Goal: Task Accomplishment & Management: Manage account settings

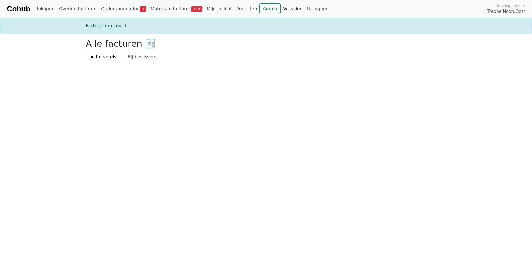
click at [281, 10] on link "Wisselen" at bounding box center [293, 8] width 24 height 11
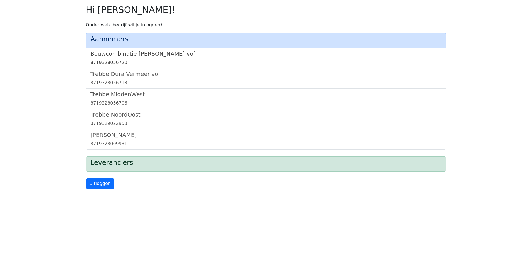
click at [159, 57] on link "Bouwcombinatie [PERSON_NAME] vof 8719328056720" at bounding box center [265, 58] width 351 height 16
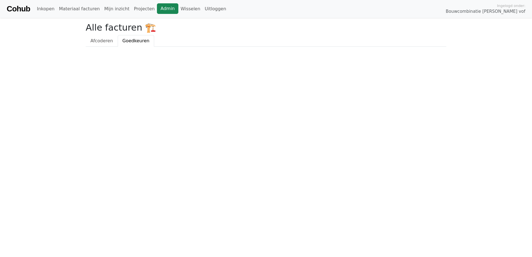
click at [157, 9] on link "Admin" at bounding box center [167, 8] width 21 height 11
click at [178, 8] on link "Wisselen" at bounding box center [190, 8] width 24 height 11
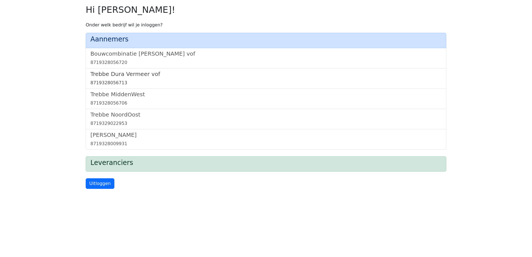
click at [134, 72] on h5 "Trebbe Dura Vermeer vof" at bounding box center [265, 74] width 351 height 7
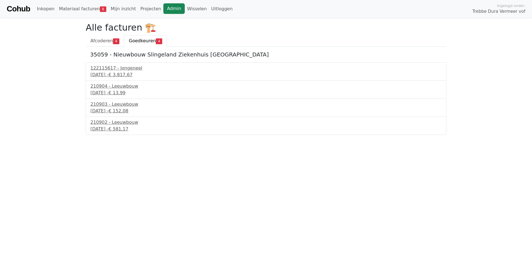
click at [163, 8] on link "Admin" at bounding box center [173, 8] width 21 height 11
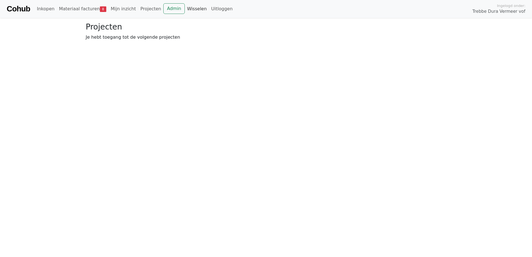
click at [190, 10] on link "Wisselen" at bounding box center [197, 8] width 24 height 11
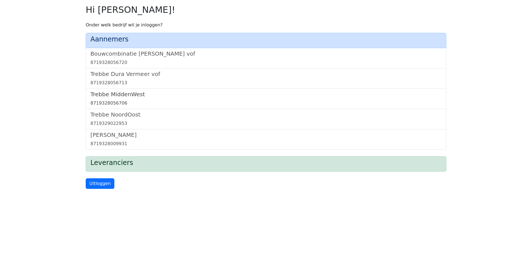
click at [130, 93] on h5 "Trebbe MiddenWest" at bounding box center [265, 94] width 351 height 7
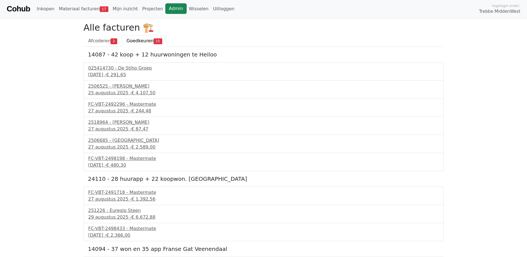
click at [166, 9] on link "Admin" at bounding box center [175, 8] width 21 height 11
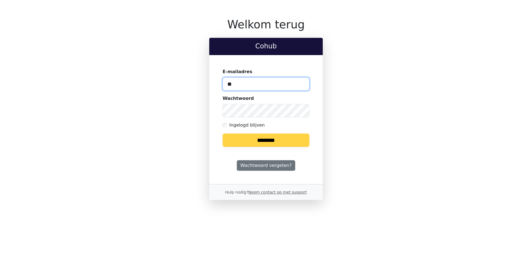
type input "*"
type input "**********"
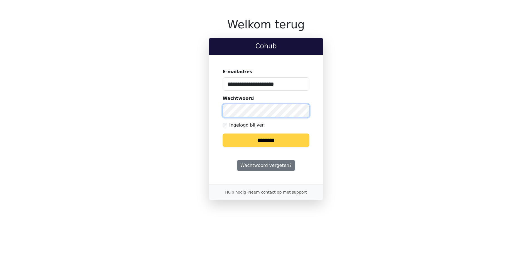
click at [222, 133] on input "********" at bounding box center [265, 139] width 87 height 13
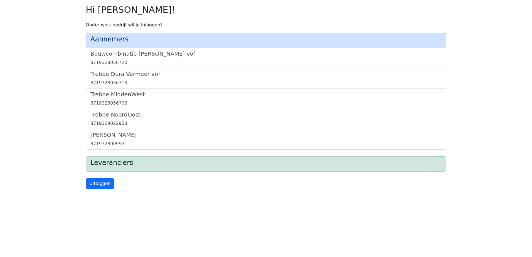
click at [110, 116] on h5 "Trebbe NoordOost" at bounding box center [265, 114] width 351 height 7
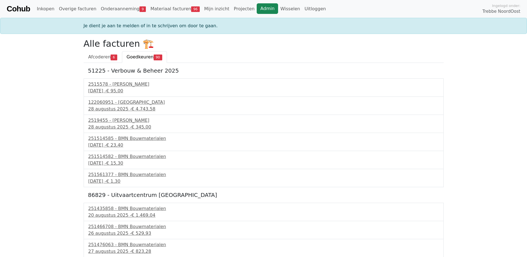
click at [257, 6] on link "Admin" at bounding box center [267, 8] width 21 height 11
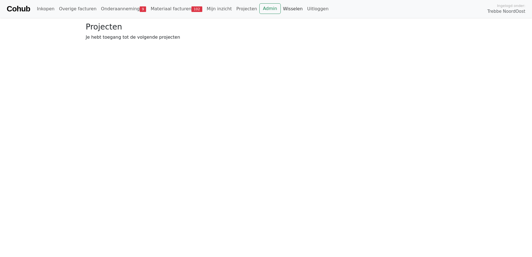
click at [281, 10] on link "Wisselen" at bounding box center [293, 8] width 24 height 11
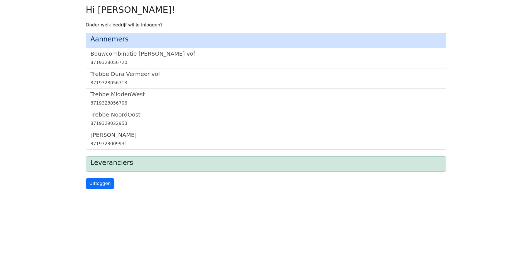
click at [113, 137] on h5 "[PERSON_NAME]" at bounding box center [265, 135] width 351 height 7
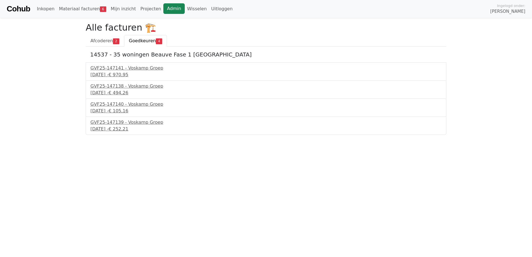
click at [163, 11] on link "Admin" at bounding box center [173, 8] width 21 height 11
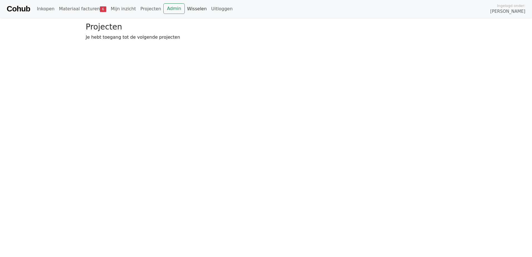
click at [185, 11] on link "Wisselen" at bounding box center [197, 8] width 24 height 11
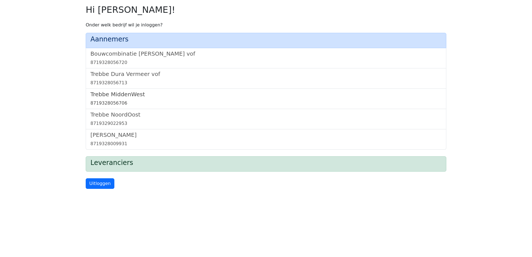
click at [118, 96] on h5 "Trebbe MiddenWest" at bounding box center [265, 94] width 351 height 7
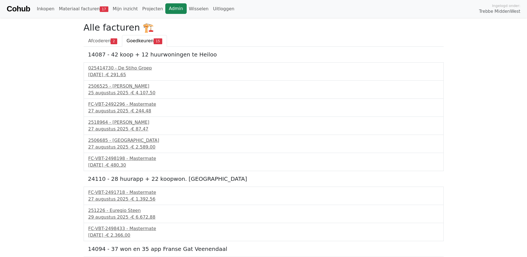
click at [165, 11] on link "Admin" at bounding box center [175, 8] width 21 height 11
